Goal: Task Accomplishment & Management: Complete application form

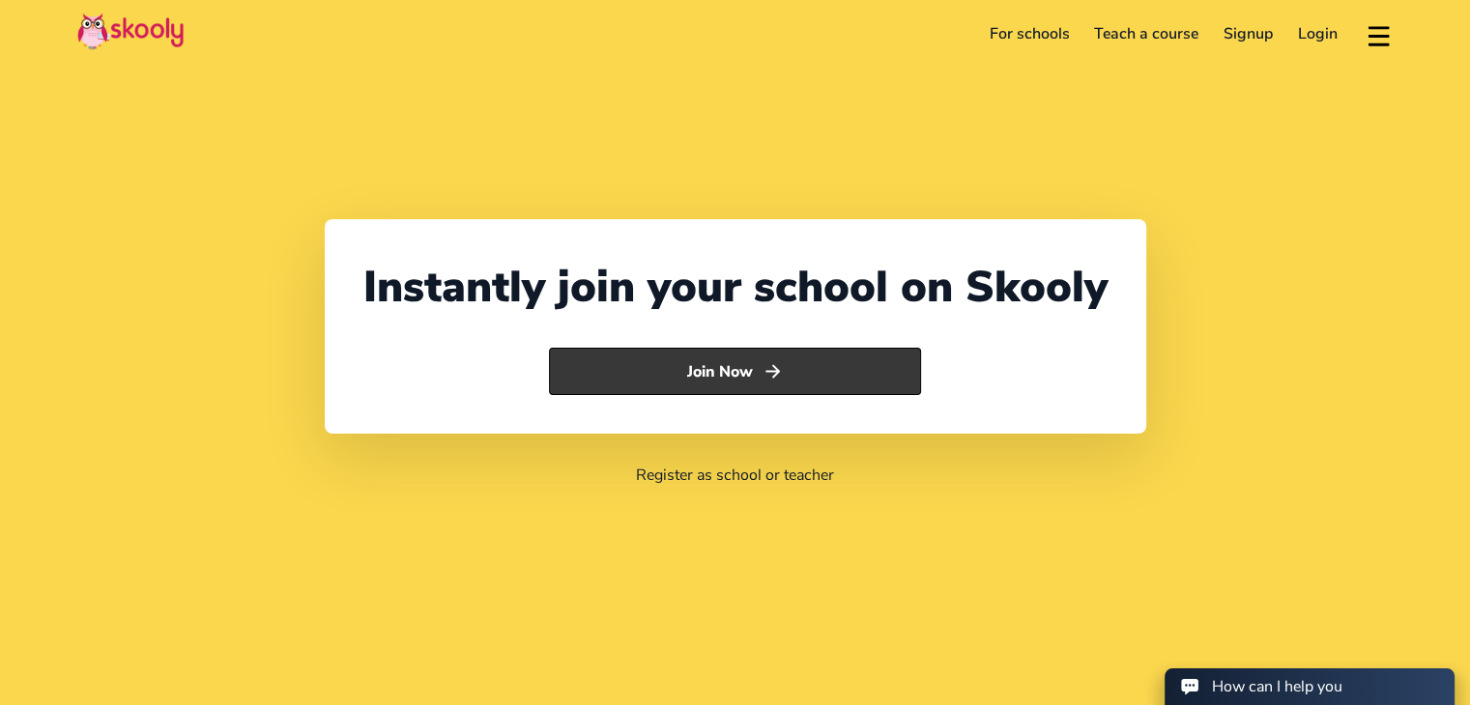
select select "971"
select select "United Arab Emirates"
select select "Asia/Dubai"
click at [707, 371] on button "Join Now" at bounding box center [735, 372] width 372 height 48
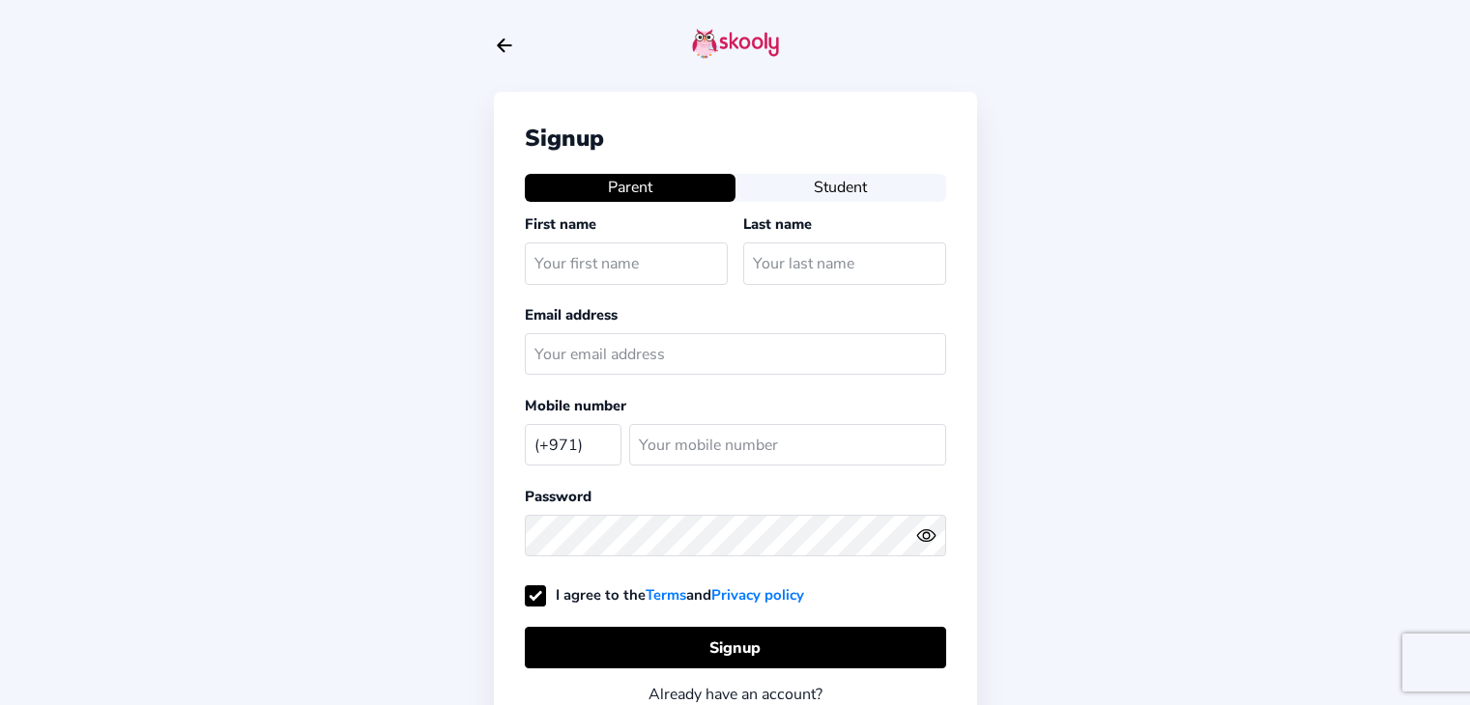
select select "AE"
click at [603, 258] on input "text" at bounding box center [626, 264] width 203 height 42
type input "e"
type input "Eman"
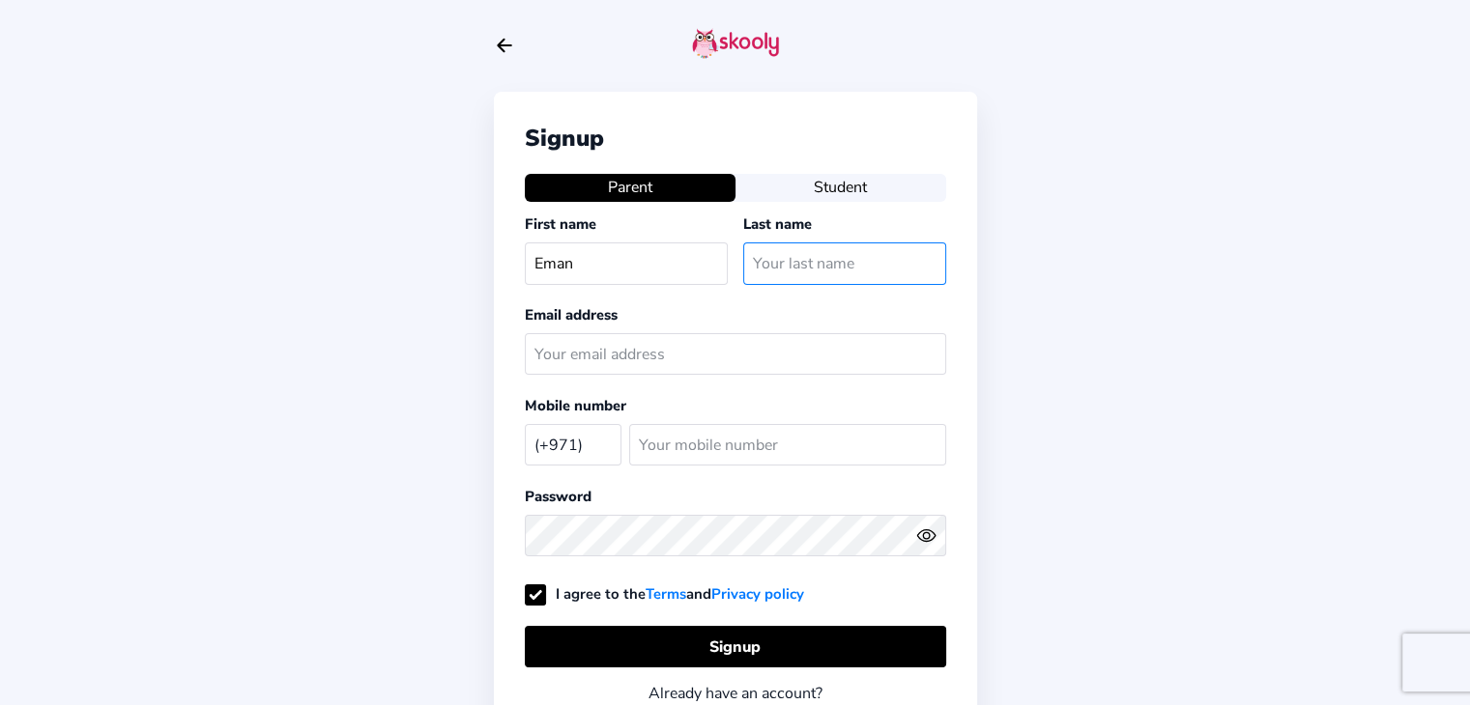
click at [785, 260] on input "text" at bounding box center [844, 264] width 203 height 42
type input "h"
type input "Hekal"
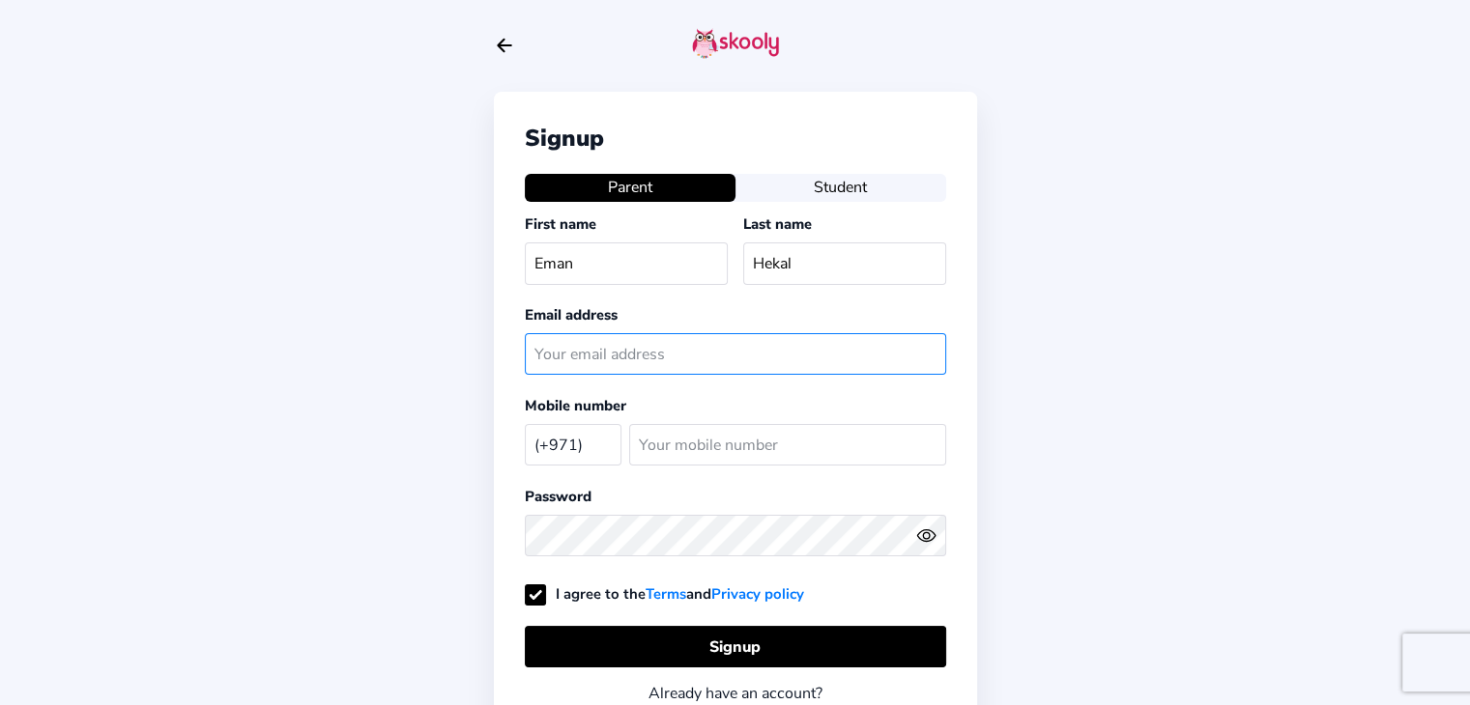
click at [650, 344] on input "text" at bounding box center [735, 354] width 421 height 42
type input "eman@elitebodyhome.cpm"
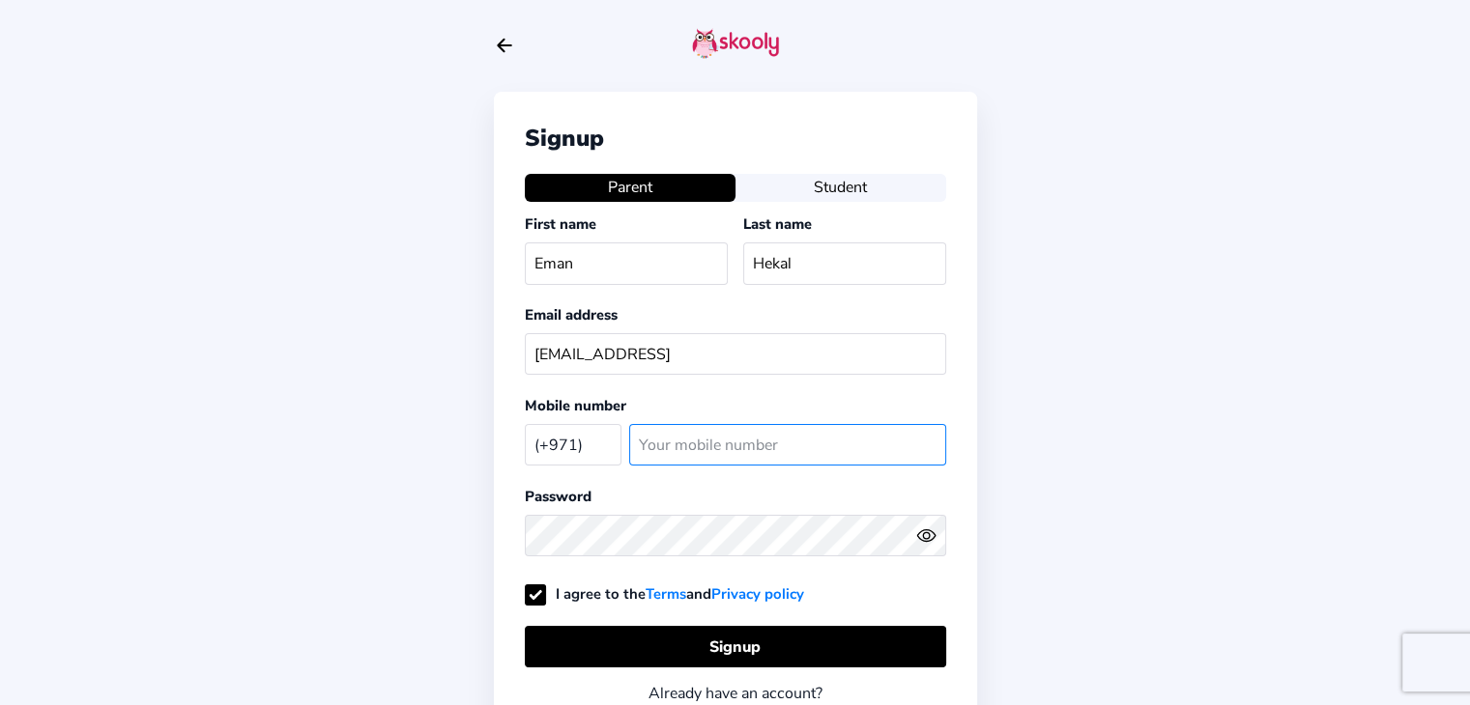
click at [673, 442] on input "number" at bounding box center [787, 445] width 317 height 42
type input "585672929"
click at [928, 532] on circle "eye outline" at bounding box center [926, 535] width 6 height 6
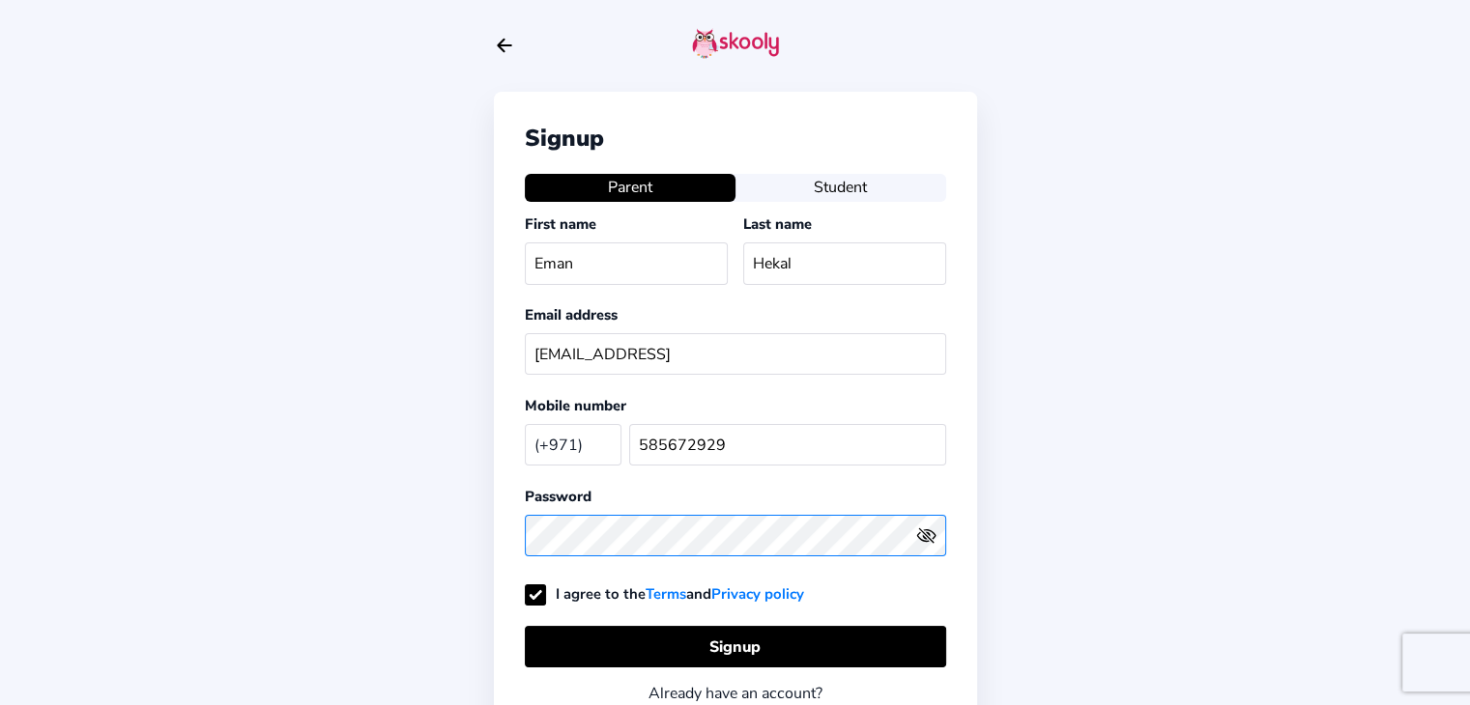
click at [479, 529] on div "Signup Parent Student First name Eman Last name Hekal Email address eman@eliteb…" at bounding box center [735, 463] width 1470 height 926
click at [358, 433] on div "Signup Parent Student First name Eman Last name Hekal Email address eman@eliteb…" at bounding box center [735, 463] width 1470 height 926
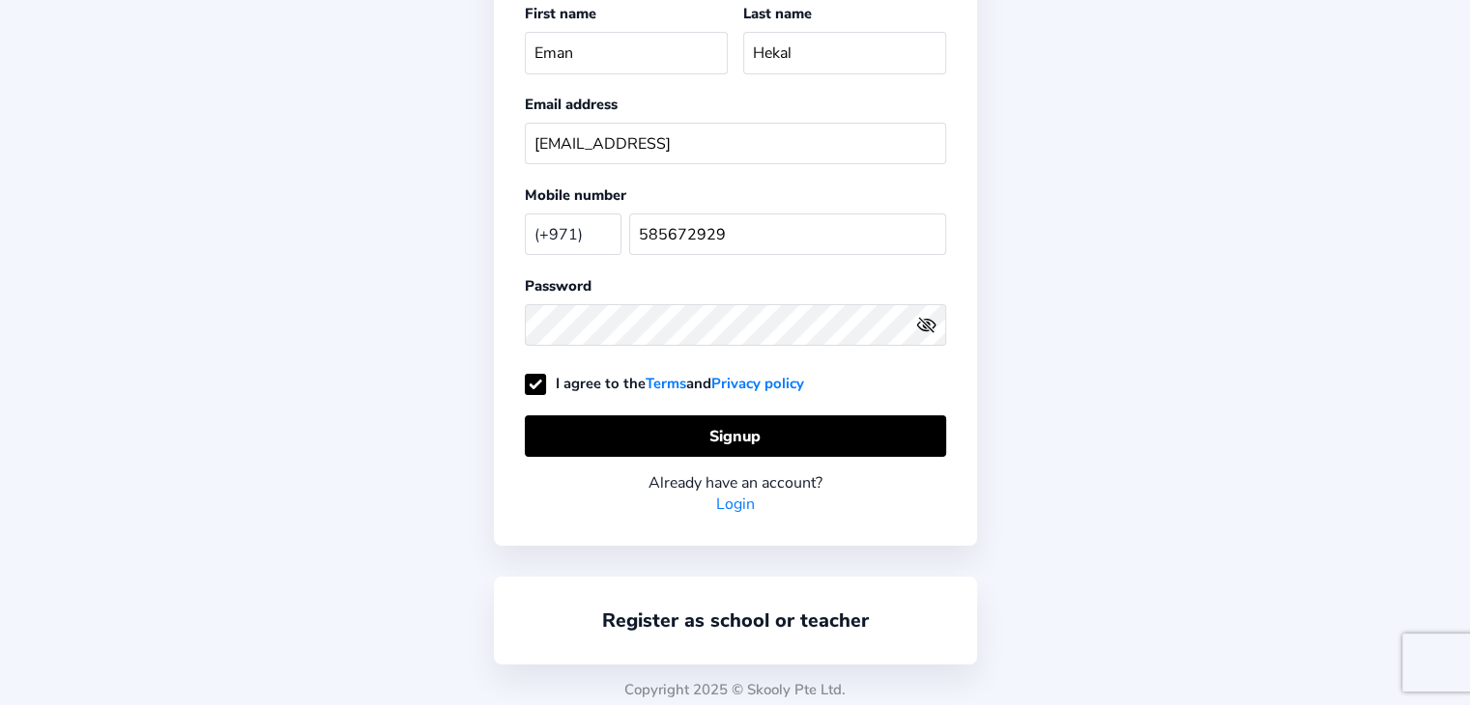
scroll to position [216, 0]
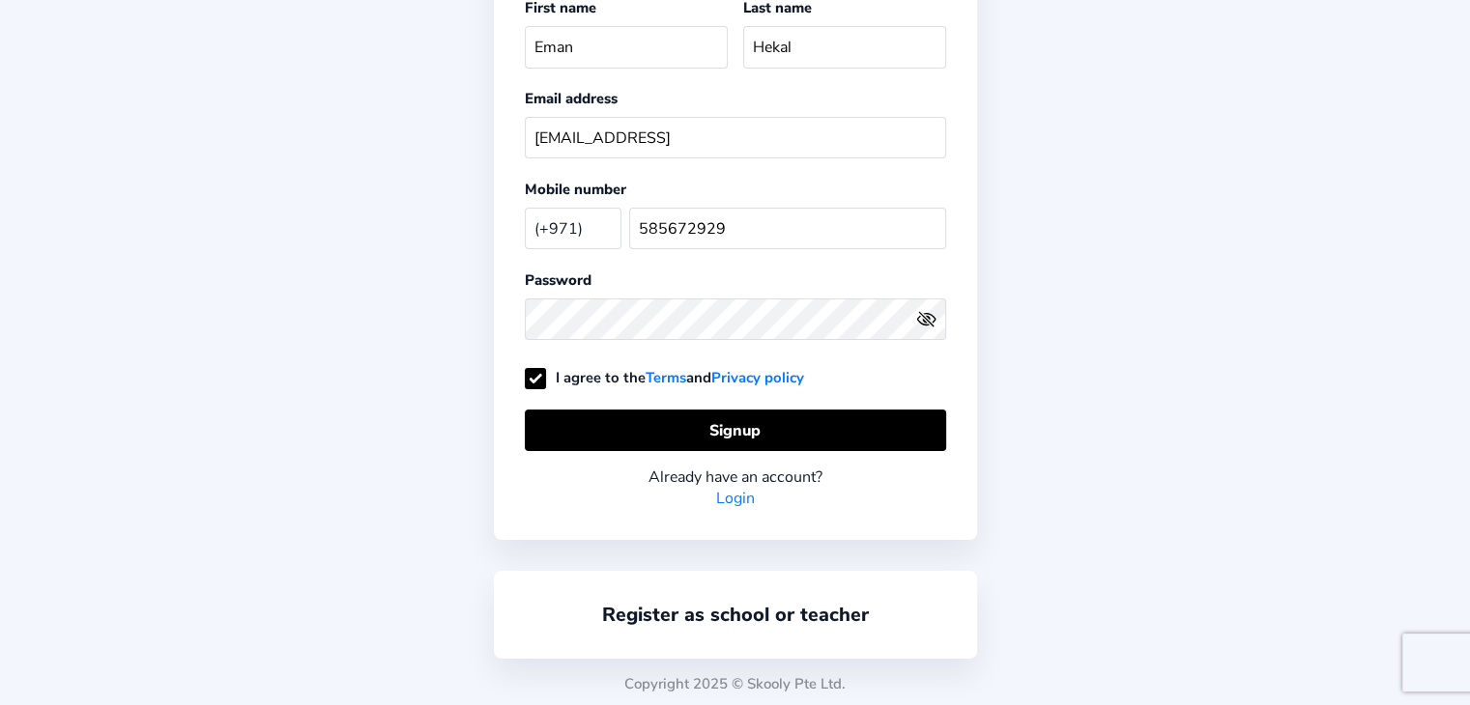
click at [741, 491] on link "Login" at bounding box center [735, 498] width 39 height 21
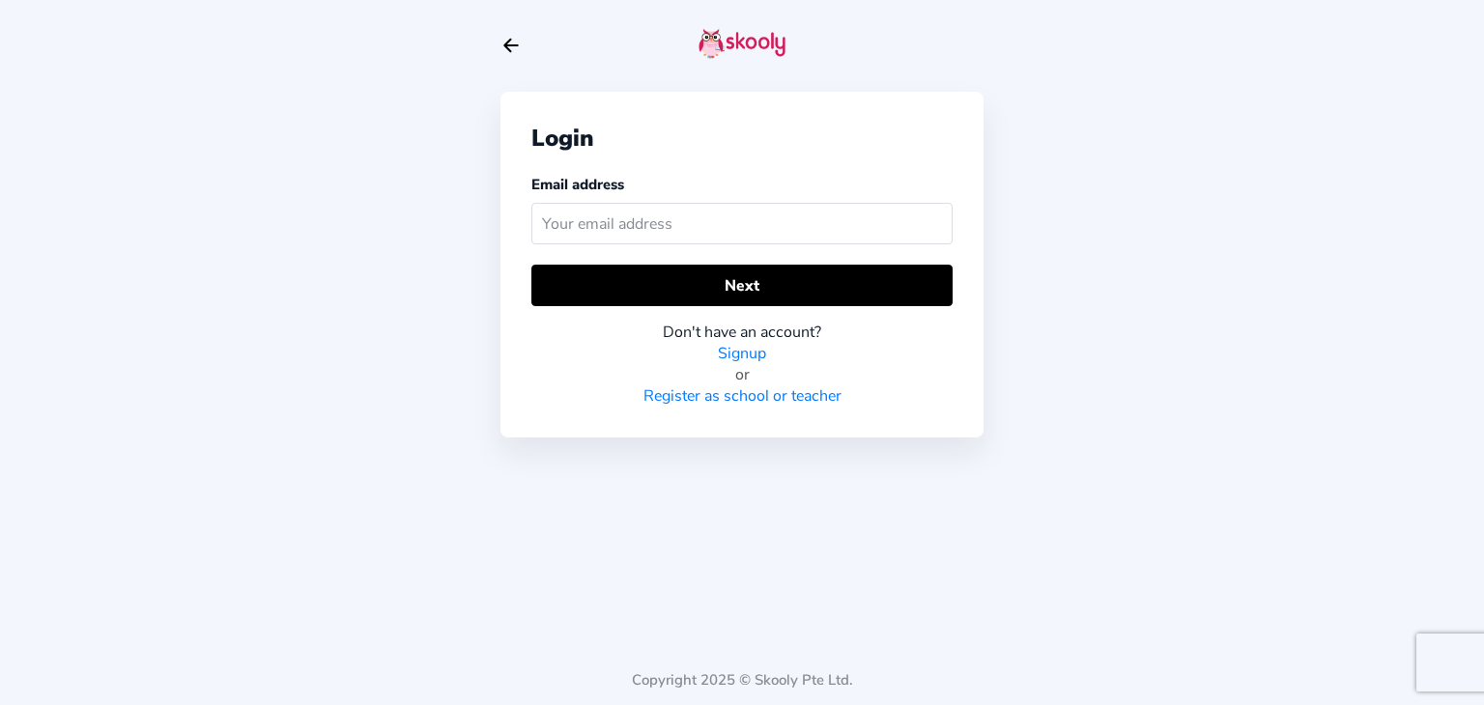
click at [657, 225] on input "text" at bounding box center [741, 224] width 421 height 42
click at [598, 219] on input "text" at bounding box center [741, 224] width 421 height 42
type input "emanhekal2929"
drag, startPoint x: 666, startPoint y: 221, endPoint x: 484, endPoint y: 215, distance: 181.8
click at [484, 215] on div "Login Email address emanhekal2929 Next Don't have an account? Signup or Registe…" at bounding box center [742, 352] width 1484 height 705
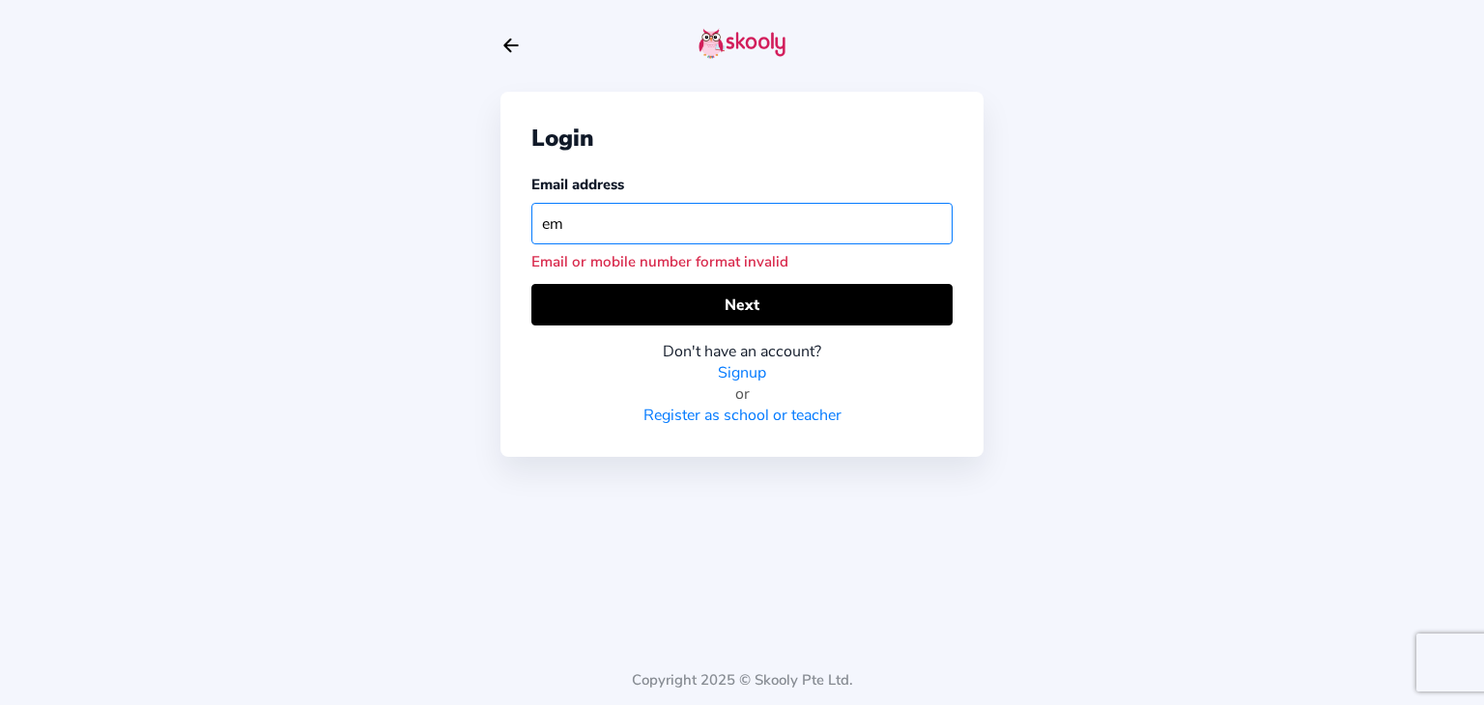
type input "e"
paste input "http://eman@elitebodyhome.com/"
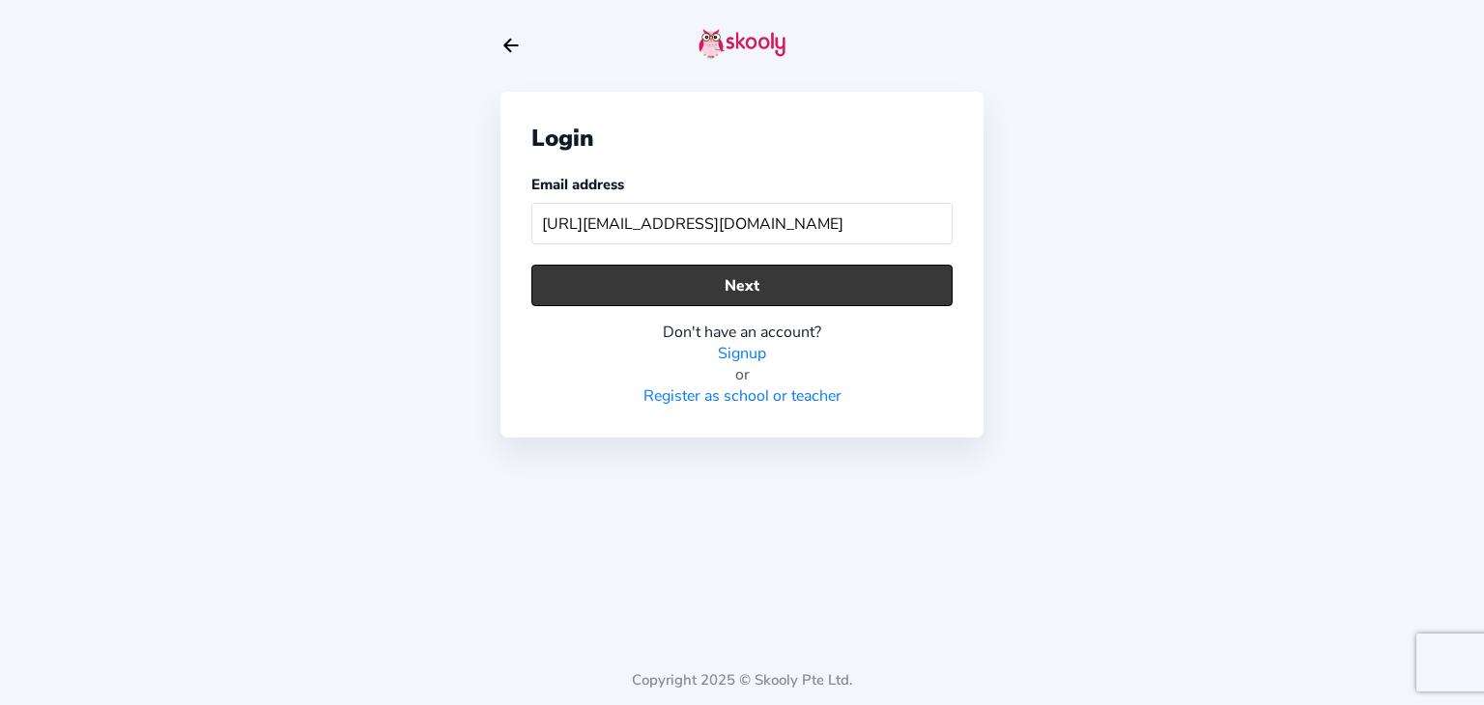
click at [739, 283] on button "Next" at bounding box center [741, 286] width 421 height 42
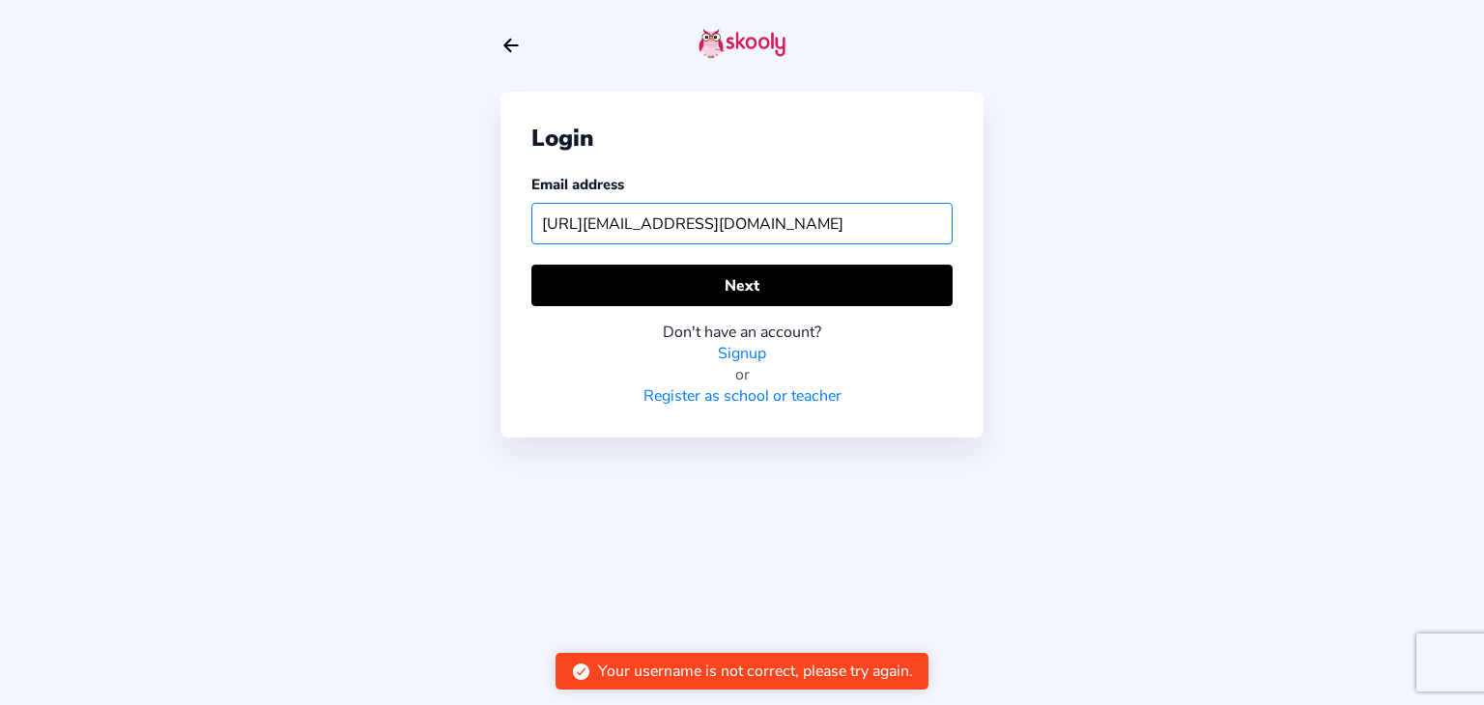
click at [778, 228] on input "http://eman@elitebodyhome.com" at bounding box center [741, 224] width 421 height 42
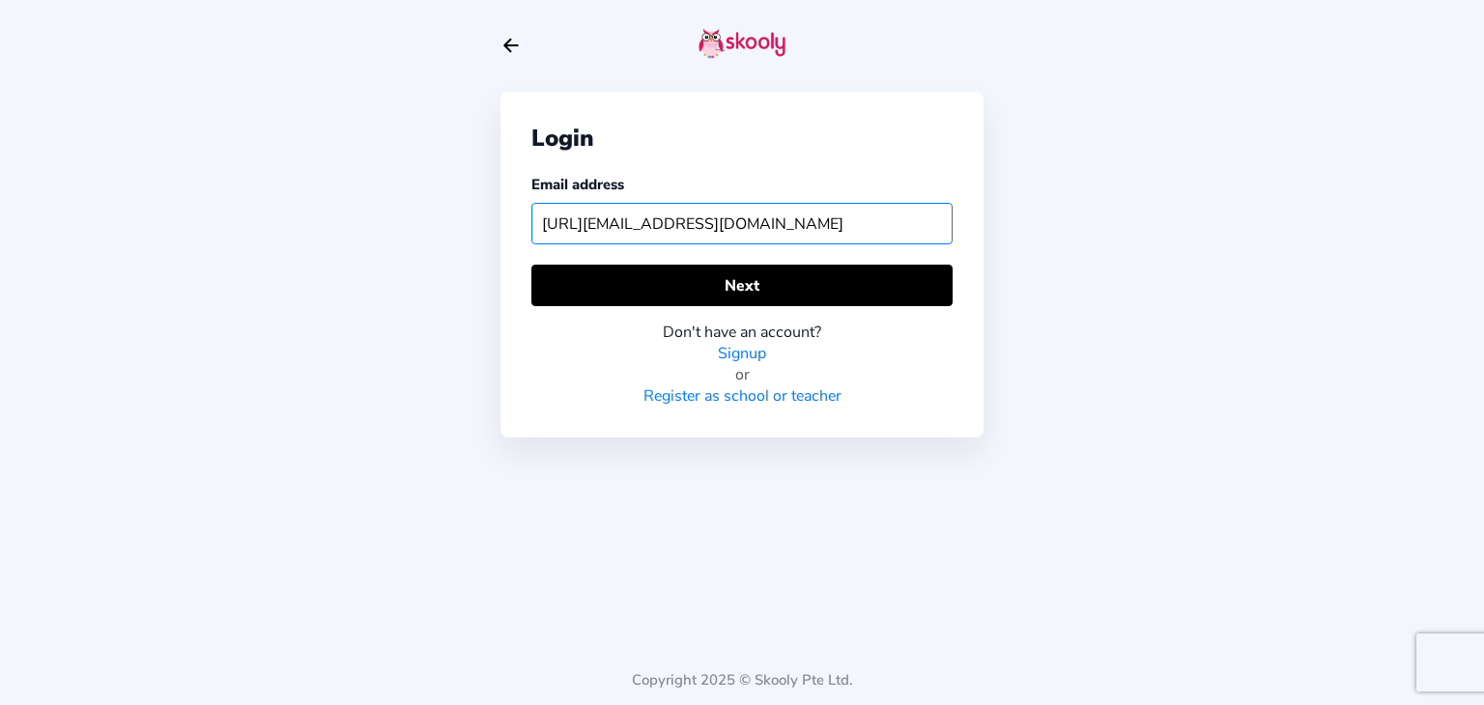
drag, startPoint x: 807, startPoint y: 216, endPoint x: 521, endPoint y: 237, distance: 286.7
click at [465, 258] on div "Login Email address http://eman@elitebodyhome.com Next Don't have an account? S…" at bounding box center [742, 352] width 1484 height 705
click at [800, 221] on input "http://eman@elitebodyhome.com" at bounding box center [741, 224] width 421 height 42
click at [580, 221] on input "http://eman@elitebodyhome.com" at bounding box center [741, 224] width 421 height 42
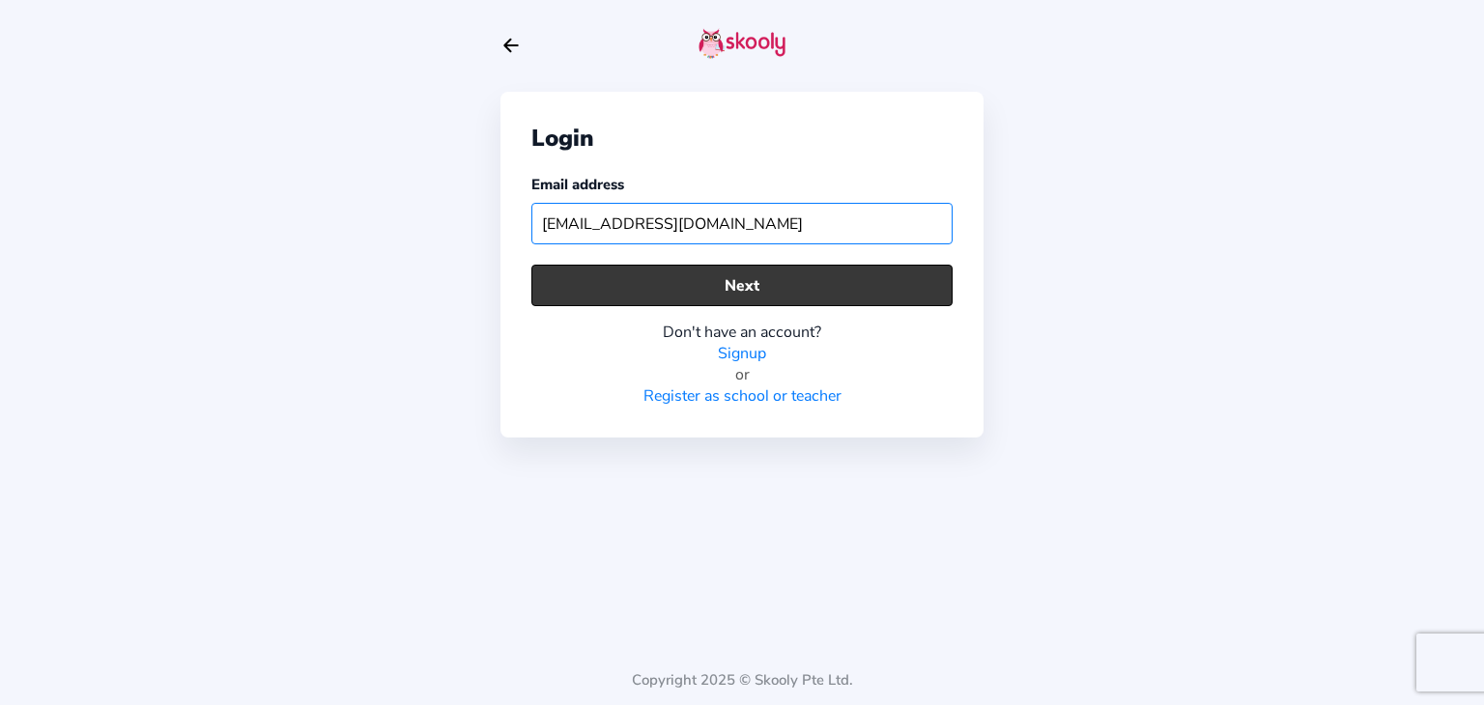
type input "[EMAIL_ADDRESS][DOMAIN_NAME]"
click at [731, 278] on button "Next" at bounding box center [741, 286] width 421 height 42
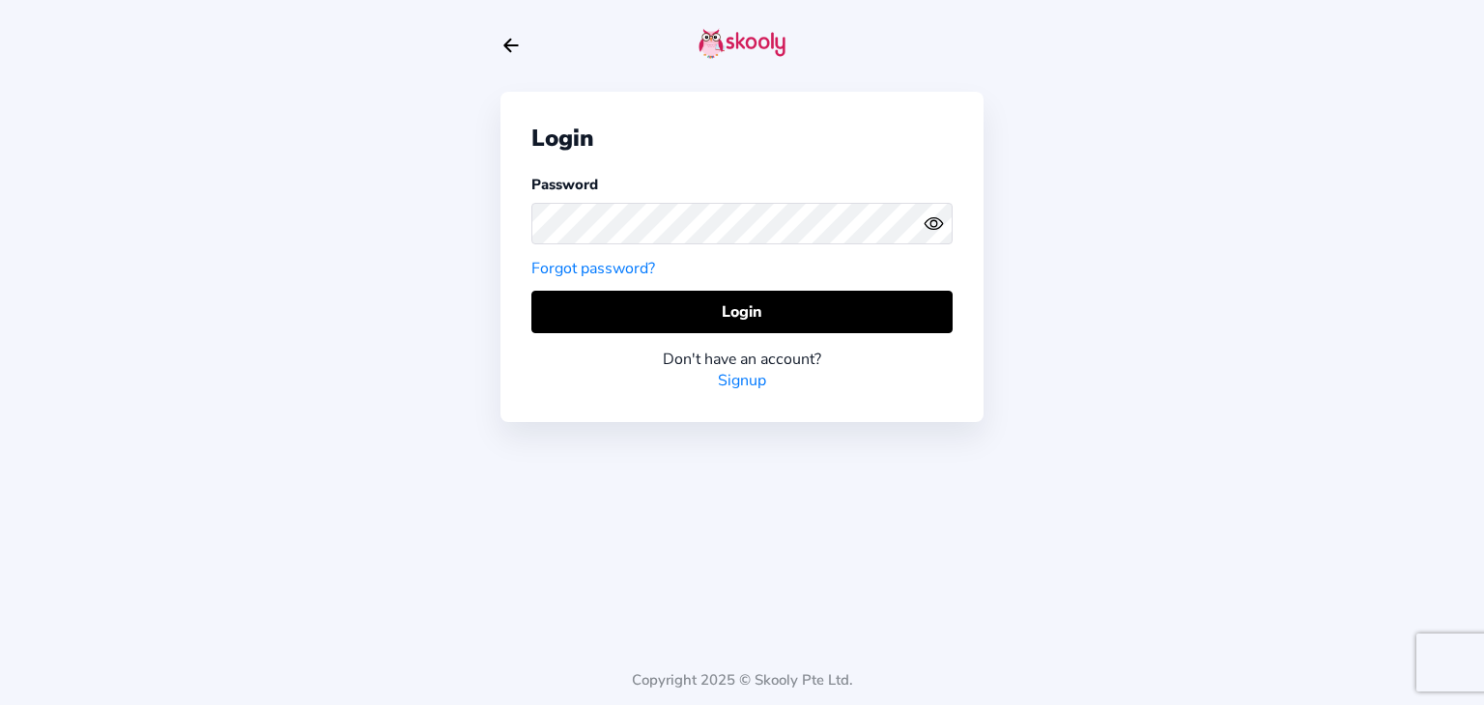
click at [932, 226] on circle "eye outline" at bounding box center [934, 223] width 6 height 6
click at [932, 226] on icon "eye off outline" at bounding box center [934, 223] width 8 height 8
click at [601, 270] on link "Forgot password?" at bounding box center [593, 268] width 124 height 21
click at [600, 263] on link "Forgot password?" at bounding box center [593, 268] width 124 height 21
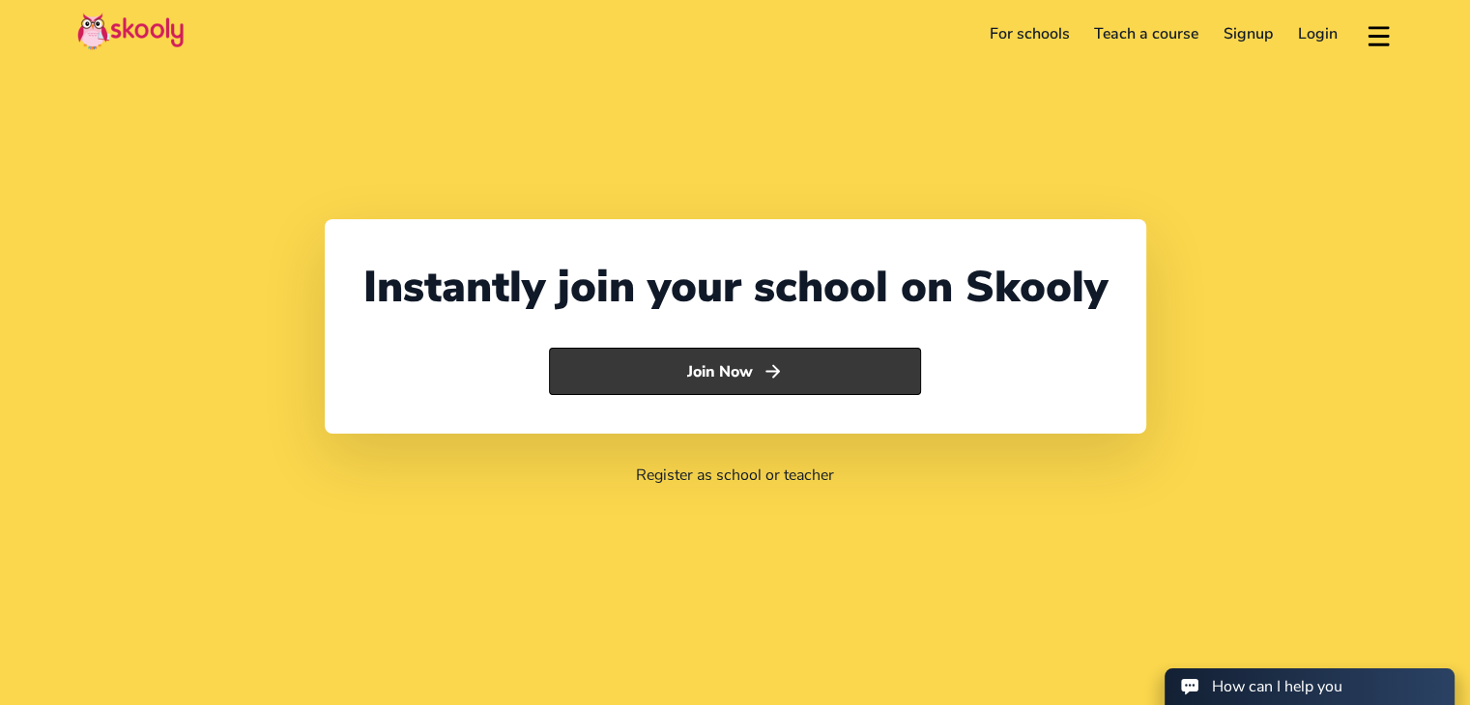
select select "971"
select select "[GEOGRAPHIC_DATA]"
select select "Asia/Dubai"
click at [705, 372] on button "Join Now" at bounding box center [735, 372] width 372 height 48
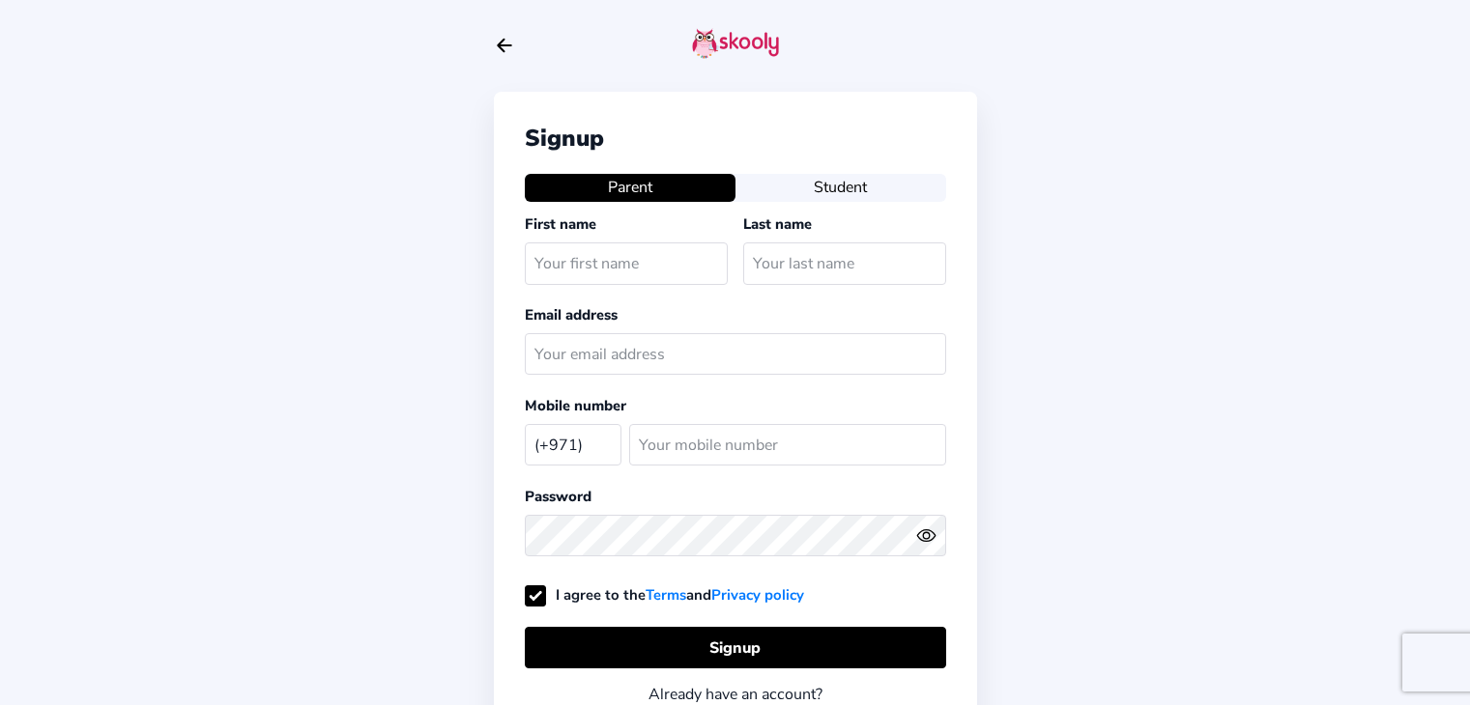
select select "AE"
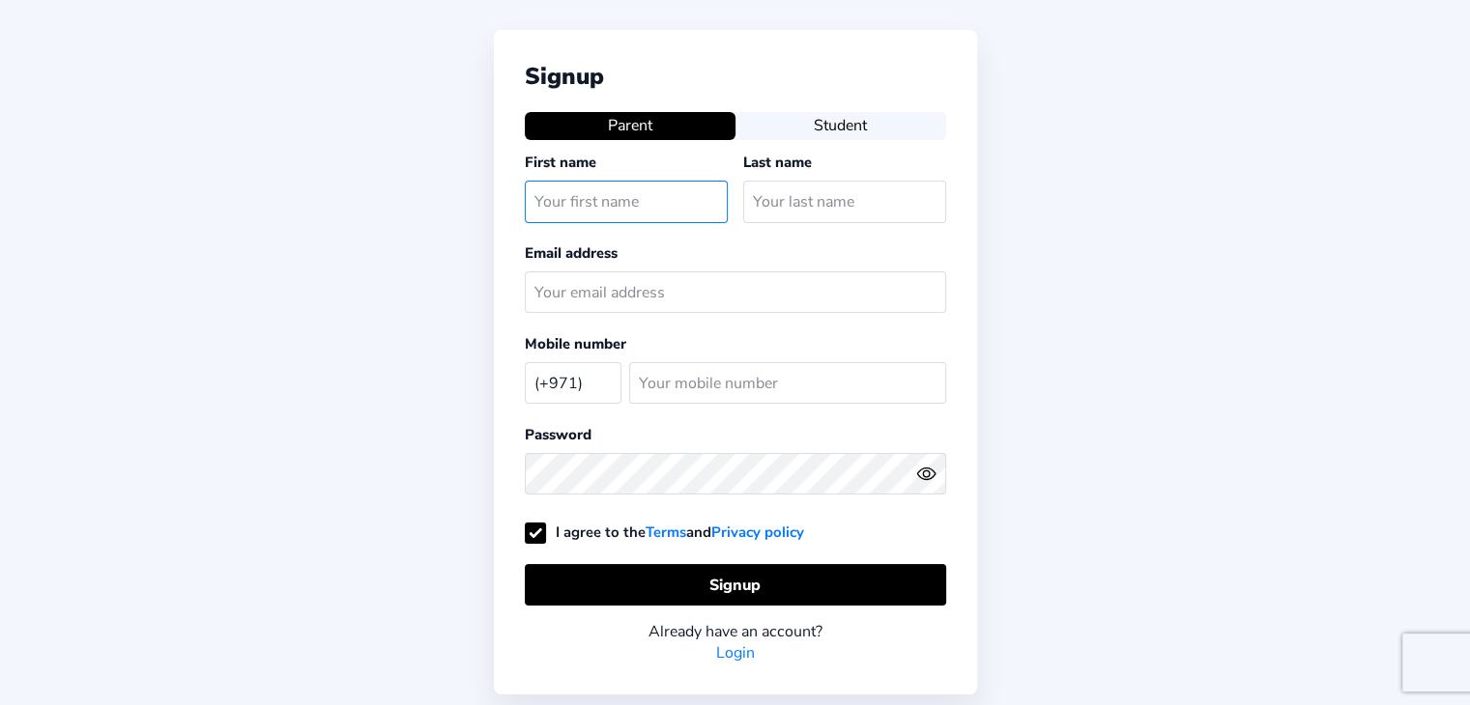
scroll to position [193, 0]
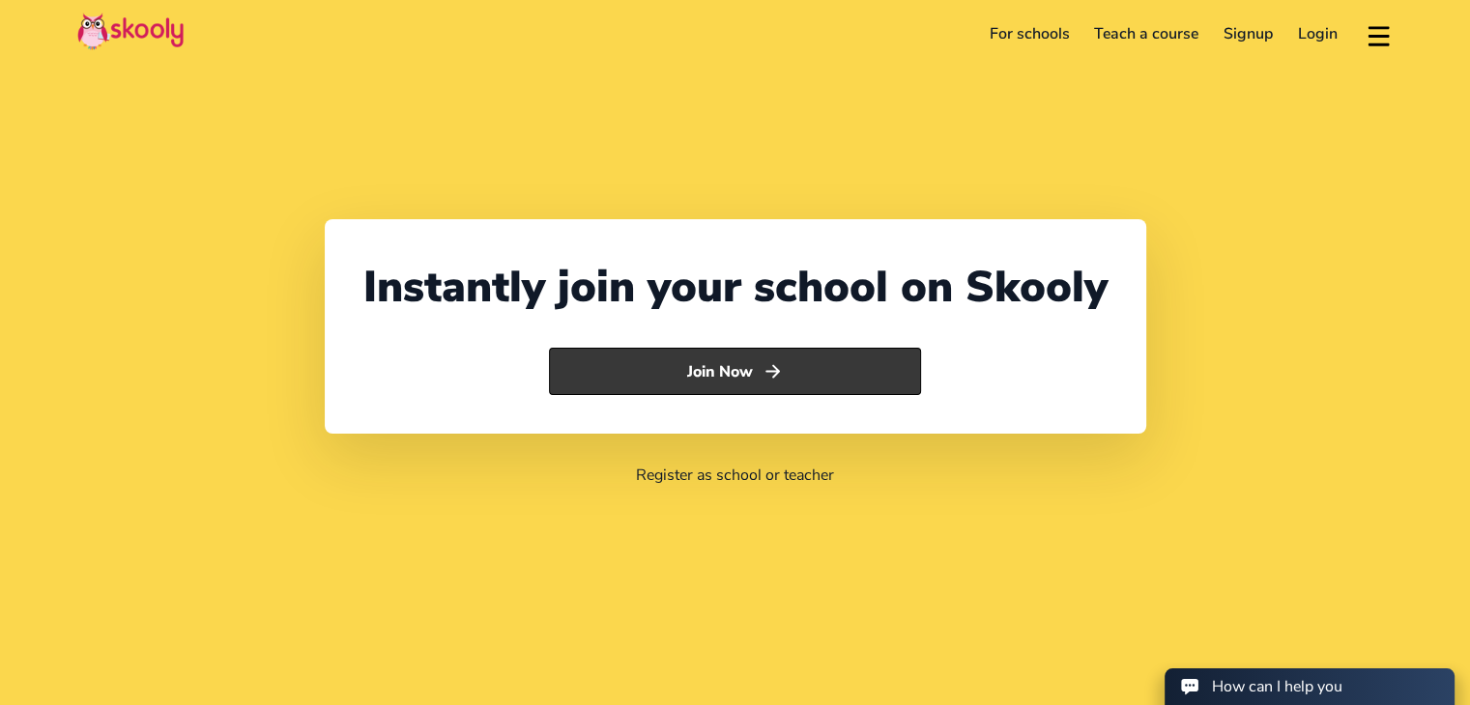
select select "971"
select select "[GEOGRAPHIC_DATA]"
select select "[GEOGRAPHIC_DATA]/[GEOGRAPHIC_DATA]"
click at [742, 362] on button "Join Now" at bounding box center [735, 372] width 372 height 48
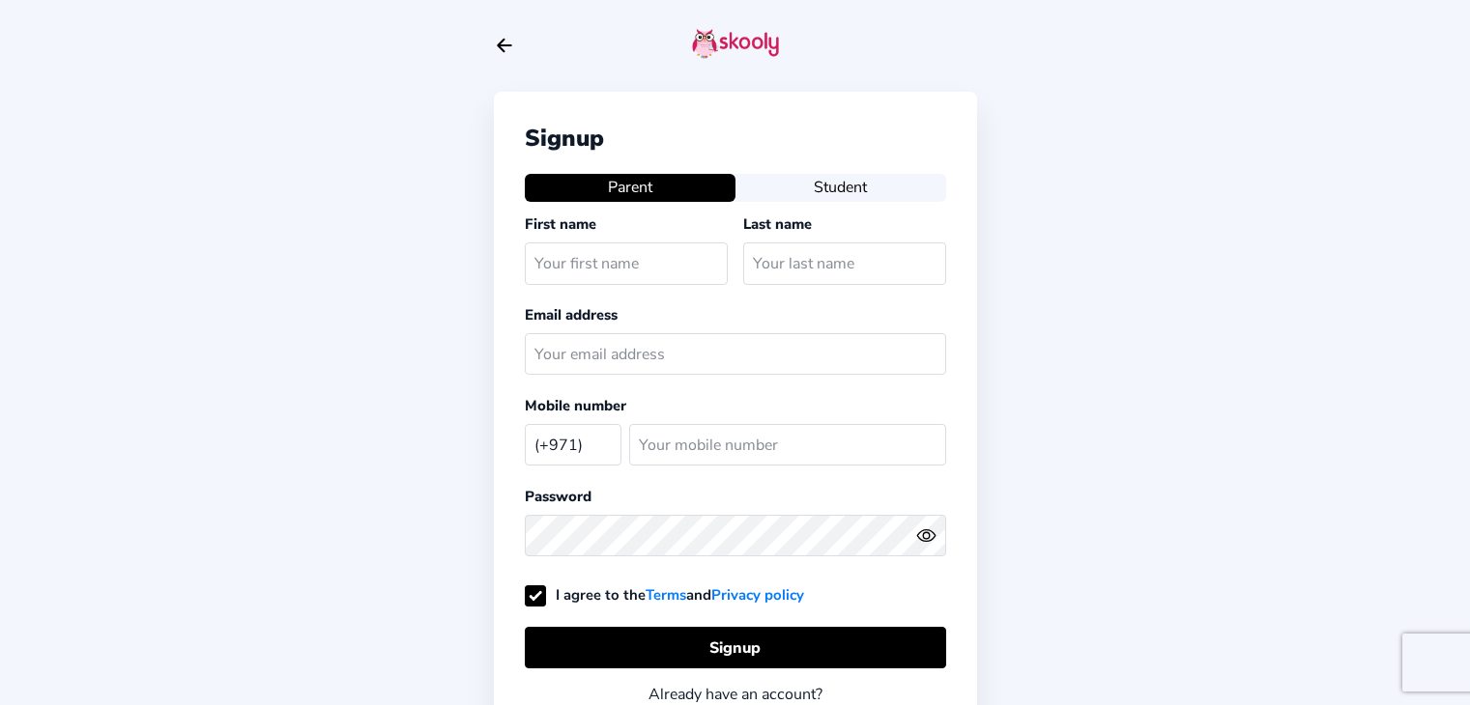
select select "AE"
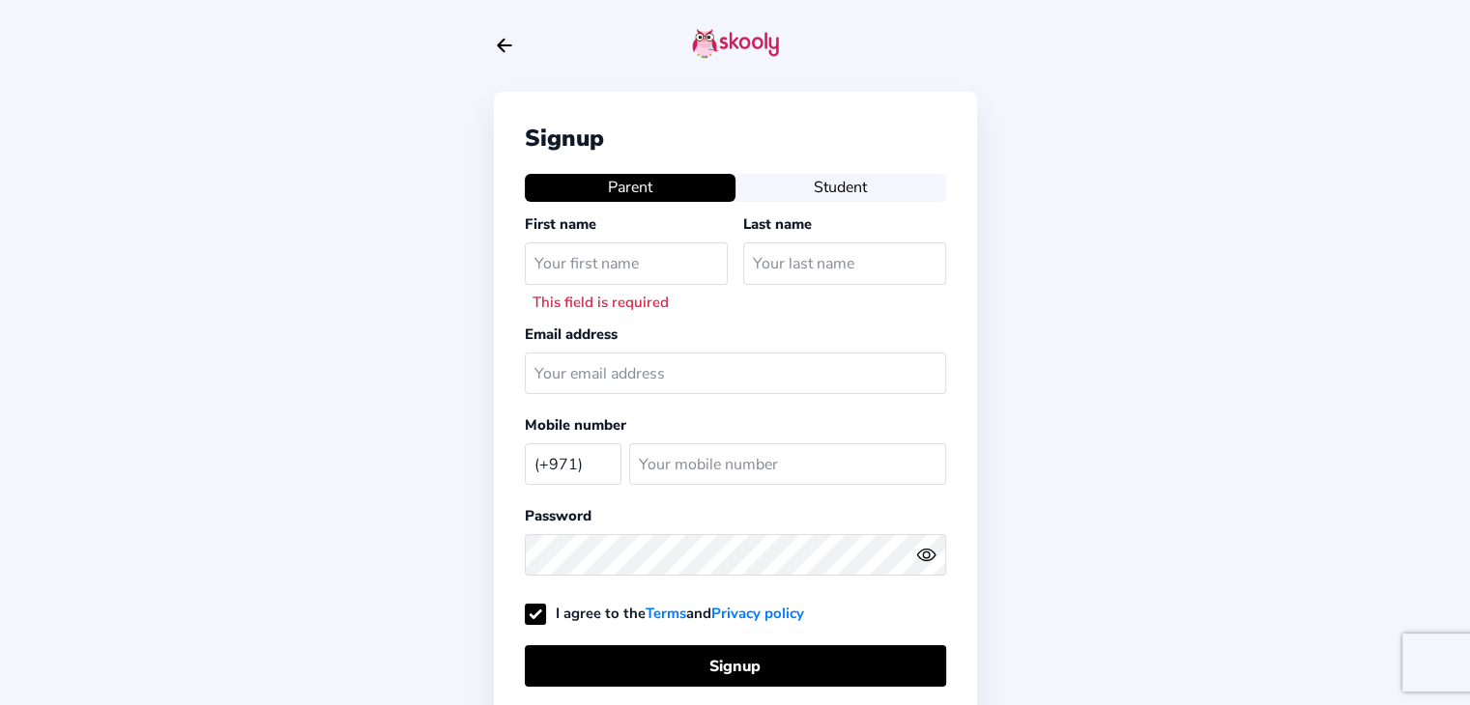
click at [1086, 282] on div "Signup Parent Student First name This field is required Last name Email address…" at bounding box center [735, 472] width 1470 height 945
click at [577, 260] on input "text" at bounding box center [626, 264] width 203 height 42
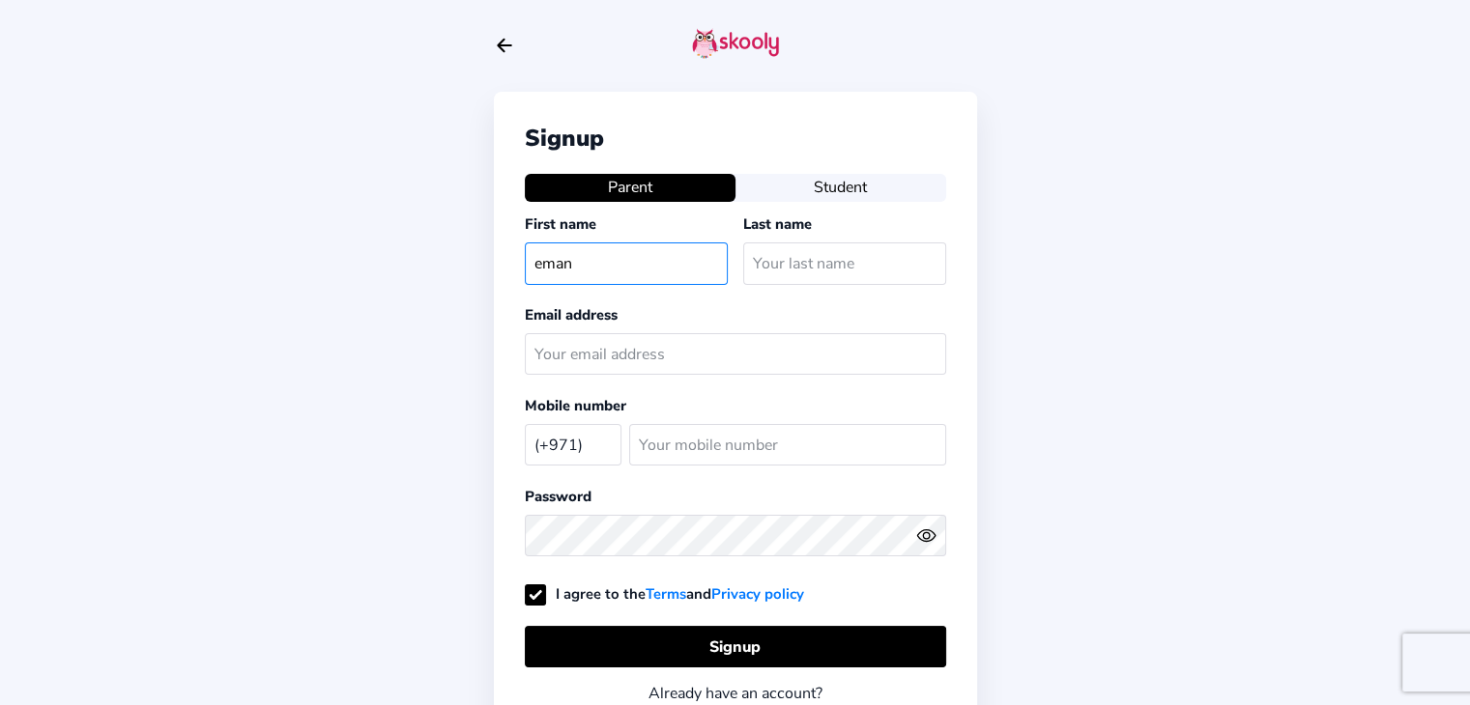
type input "eman"
click at [1249, 314] on div "Signup Parent Student First name [PERSON_NAME] Last name Email address Mobile n…" at bounding box center [735, 463] width 1470 height 926
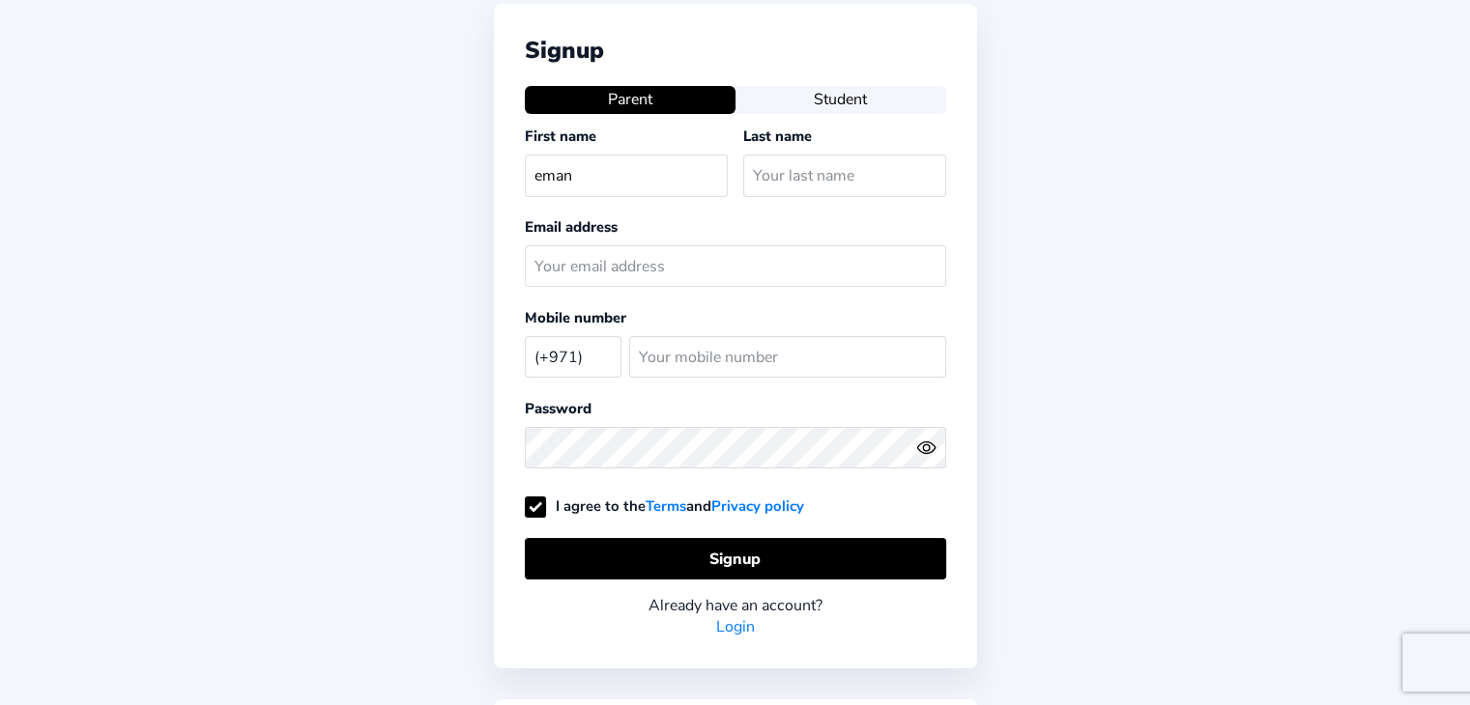
scroll to position [216, 0]
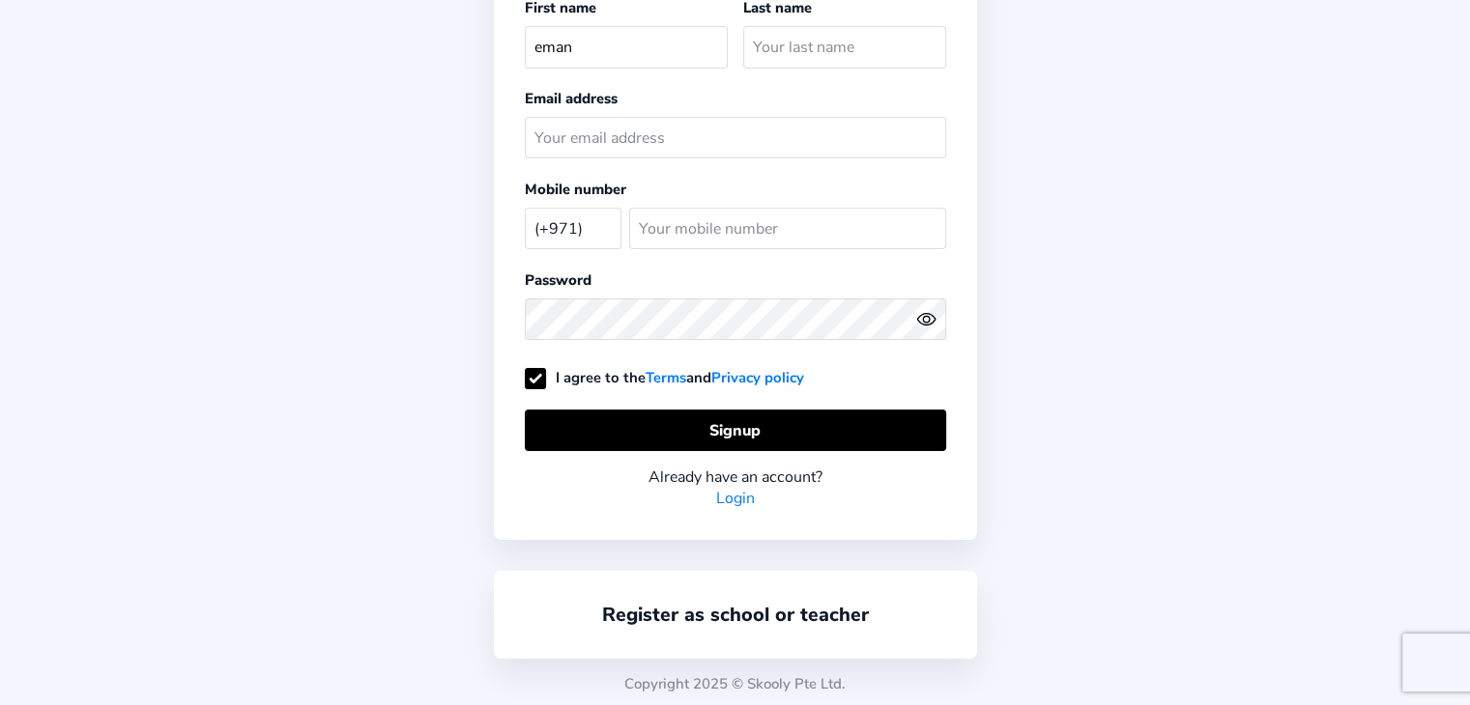
click at [727, 496] on link "Login" at bounding box center [735, 498] width 39 height 21
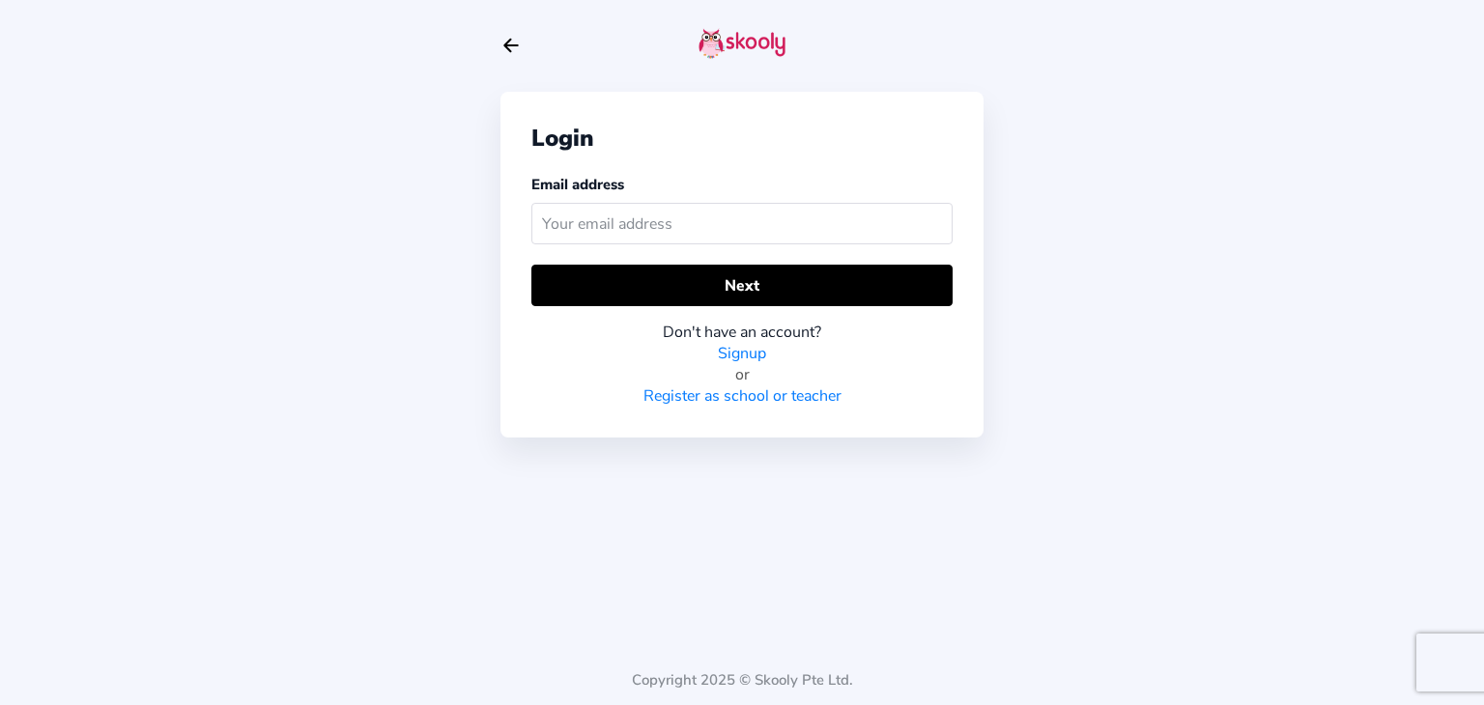
click at [600, 219] on input "text" at bounding box center [741, 224] width 421 height 42
click at [634, 217] on input "text" at bounding box center [741, 224] width 421 height 42
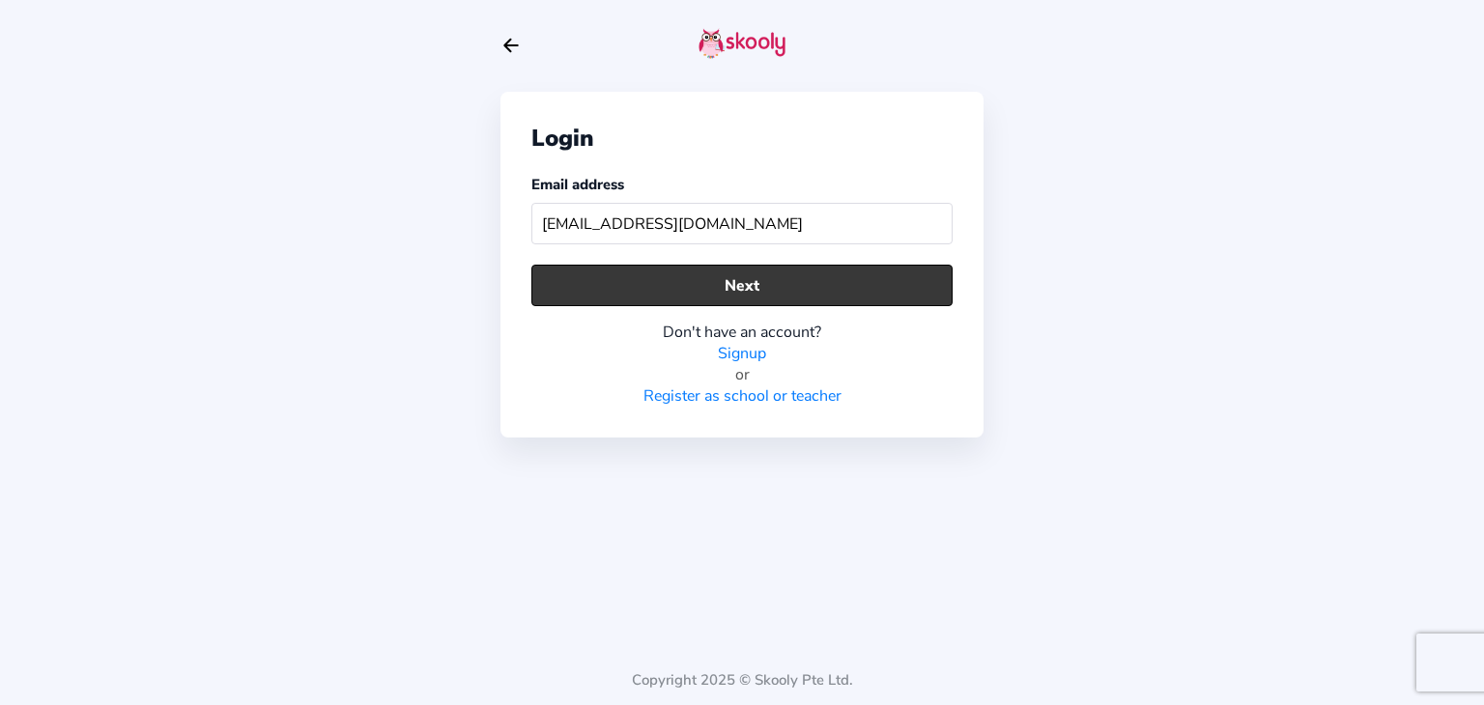
type input "[EMAIL_ADDRESS][DOMAIN_NAME]"
click at [730, 279] on button "Next" at bounding box center [741, 286] width 421 height 42
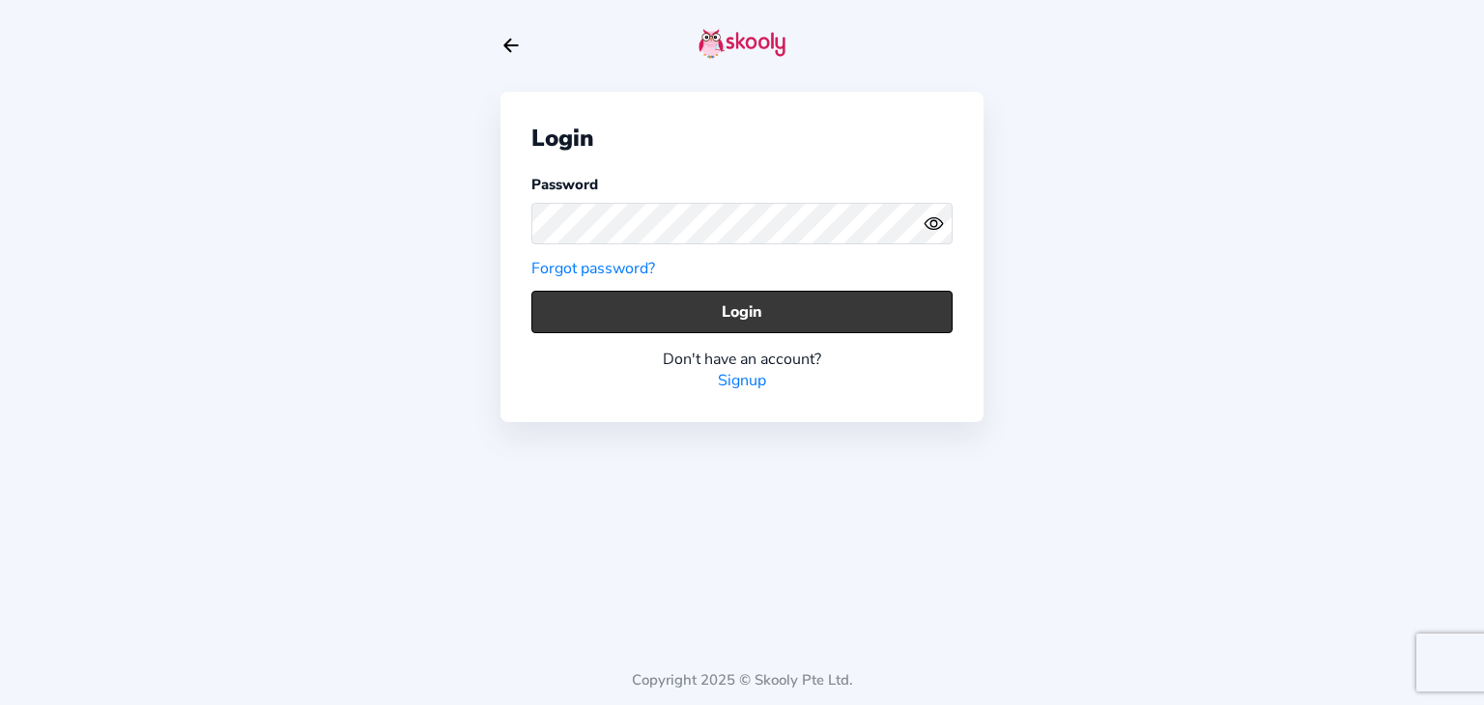
click at [747, 315] on button "Login" at bounding box center [741, 312] width 421 height 42
